Goal: Information Seeking & Learning: Understand process/instructions

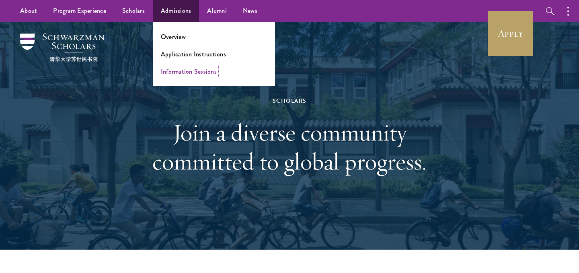
click at [199, 69] on link "Information Sessions" at bounding box center [189, 71] width 56 height 9
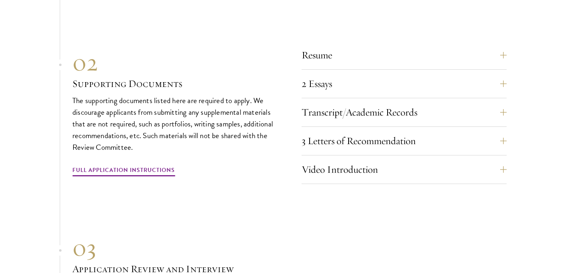
scroll to position [2669, 0]
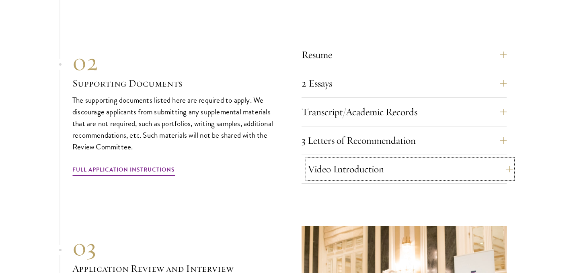
click at [333, 161] on button "Video Introduction" at bounding box center [410, 168] width 205 height 19
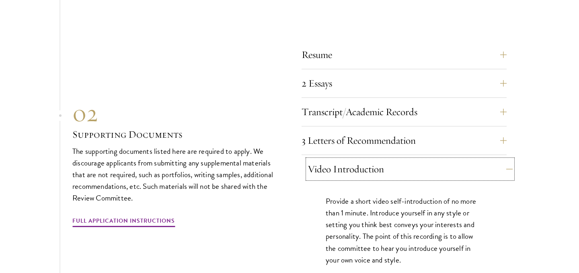
click at [333, 161] on button "Video Introduction" at bounding box center [410, 168] width 205 height 19
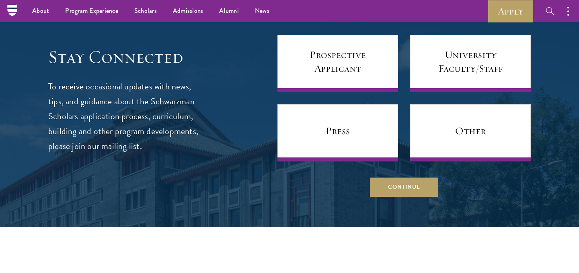
scroll to position [3331, 0]
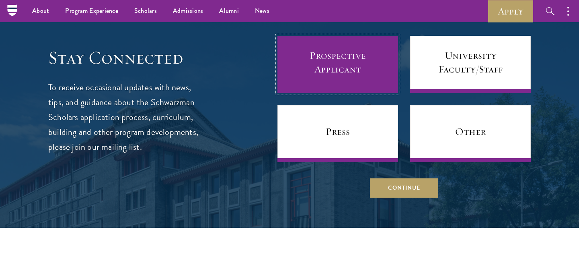
click at [309, 66] on link "Prospective Applicant" at bounding box center [338, 64] width 121 height 57
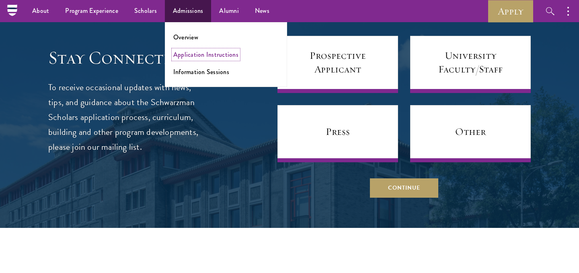
click at [199, 53] on link "Application Instructions" at bounding box center [205, 54] width 65 height 9
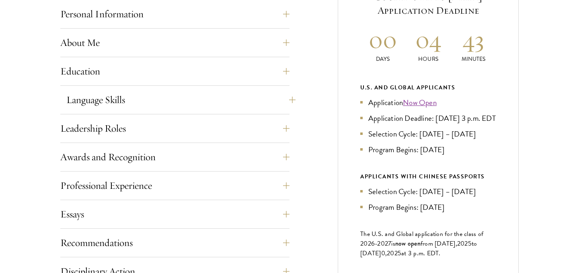
scroll to position [374, 0]
click at [210, 103] on button "Language Skills" at bounding box center [180, 99] width 229 height 19
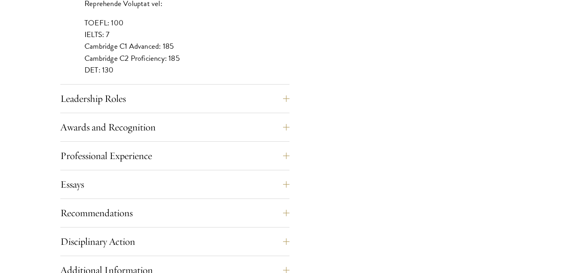
scroll to position [804, 0]
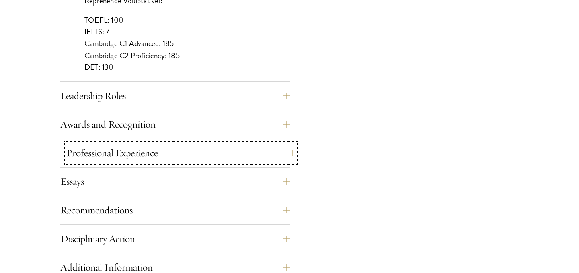
click at [186, 150] on button "Professional Experience" at bounding box center [180, 152] width 229 height 19
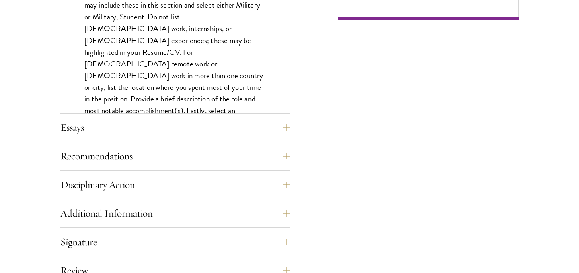
scroll to position [809, 0]
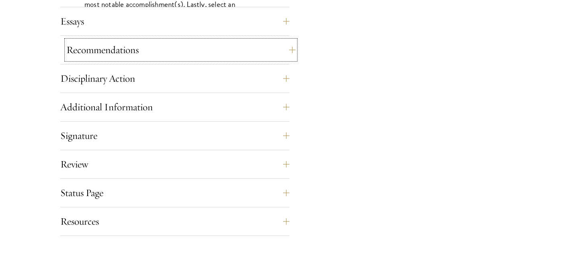
click at [183, 47] on button "Recommendations" at bounding box center [180, 49] width 229 height 19
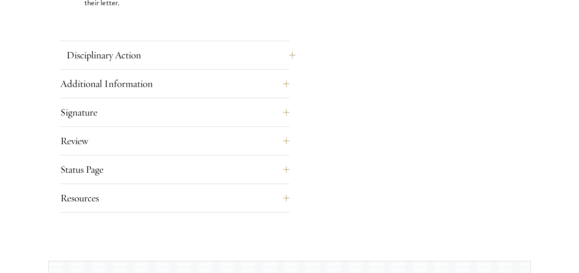
scroll to position [1260, 0]
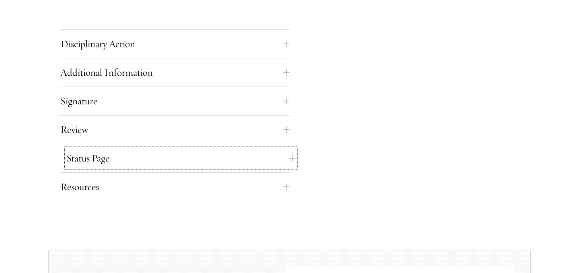
click at [167, 156] on button "Status Page" at bounding box center [180, 157] width 229 height 19
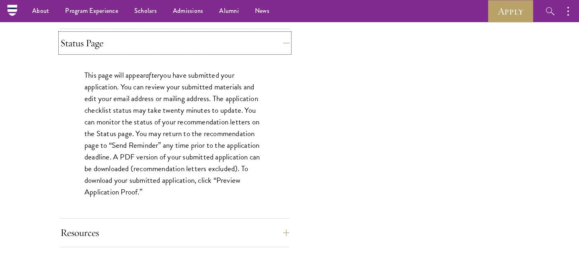
scroll to position [715, 0]
click at [167, 157] on p "This page will appear after you have submitted your application. You can review…" at bounding box center [174, 134] width 181 height 129
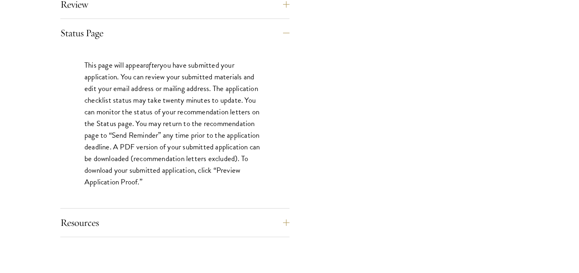
scroll to position [727, 0]
click at [180, 216] on button "Resources" at bounding box center [180, 221] width 229 height 19
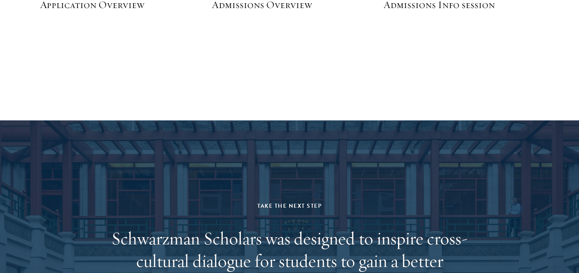
scroll to position [1426, 0]
